Goal: Task Accomplishment & Management: Manage account settings

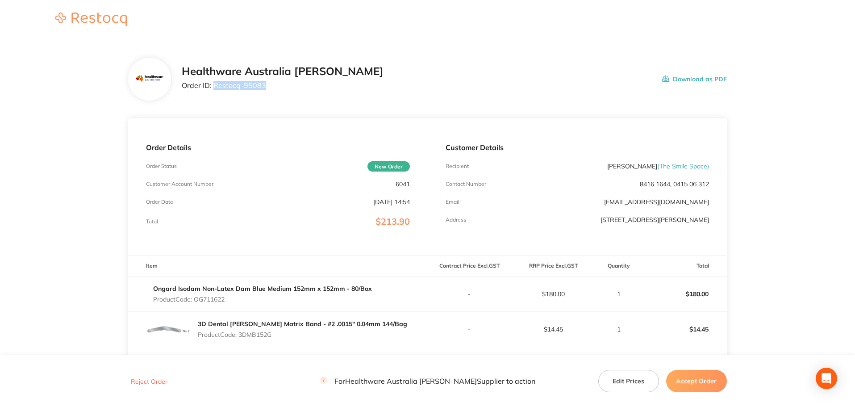
drag, startPoint x: 265, startPoint y: 87, endPoint x: 214, endPoint y: 92, distance: 50.7
click at [214, 92] on div "Healthware Australia [PERSON_NAME] Order ID: Restocq- 95083" at bounding box center [283, 79] width 202 height 28
copy p "Restocq- 95083"
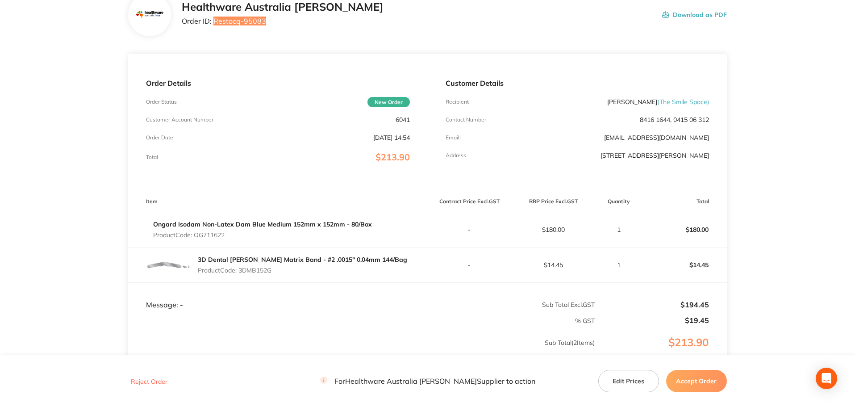
scroll to position [158, 0]
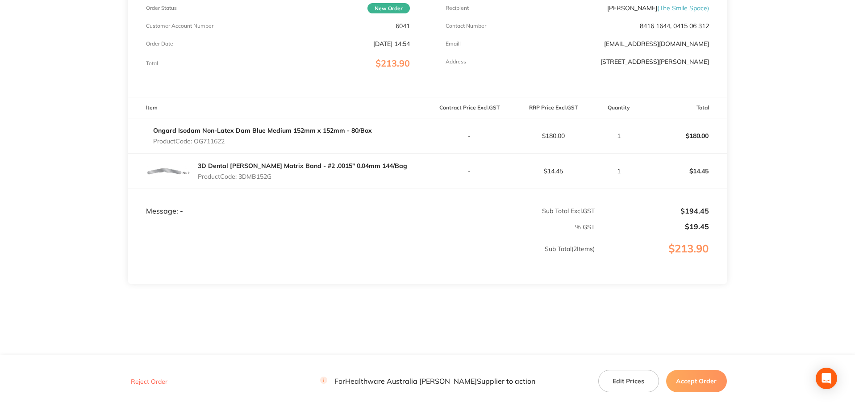
click at [214, 140] on p "Product Code: OG711622" at bounding box center [262, 141] width 219 height 7
copy p "OG711622"
click at [243, 175] on p "Product Code: 3DMB152G" at bounding box center [302, 176] width 209 height 7
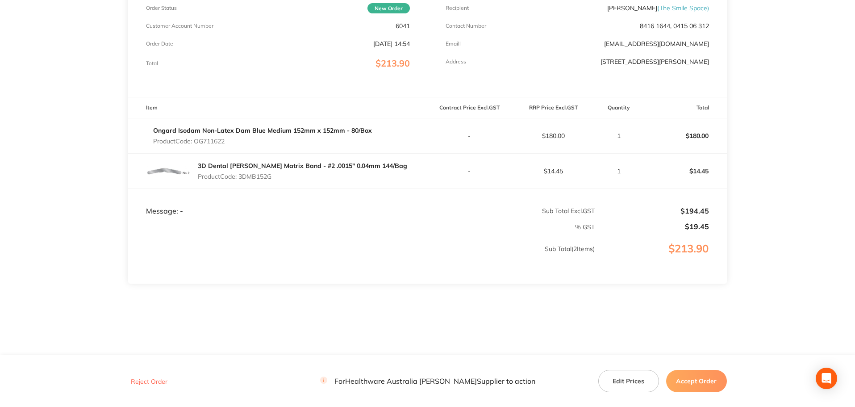
copy p "3DMB152G"
click at [691, 379] on button "Accept Order" at bounding box center [696, 381] width 61 height 22
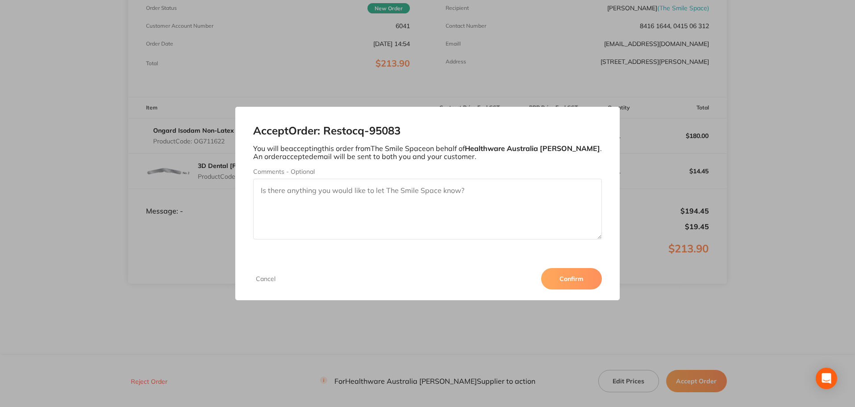
click at [559, 280] on button "Confirm" at bounding box center [571, 278] width 61 height 21
